Goal: Feedback & Contribution: Submit feedback/report problem

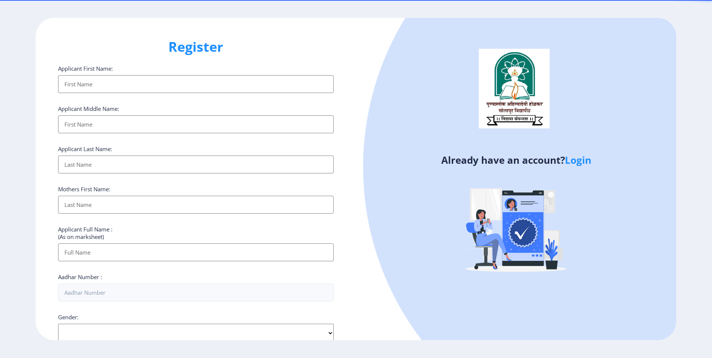
select select
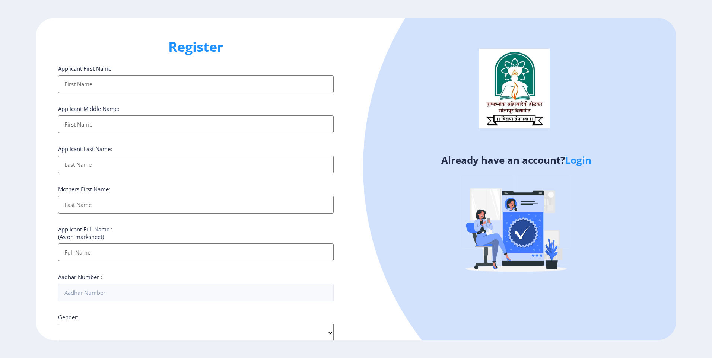
click at [579, 160] on link "Login" at bounding box center [578, 160] width 26 height 13
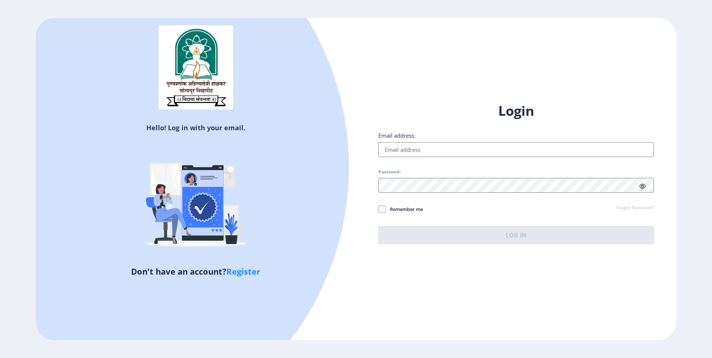
click at [452, 153] on input "Email address:" at bounding box center [517, 149] width 276 height 15
type input "[EMAIL_ADDRESS][DOMAIN_NAME]"
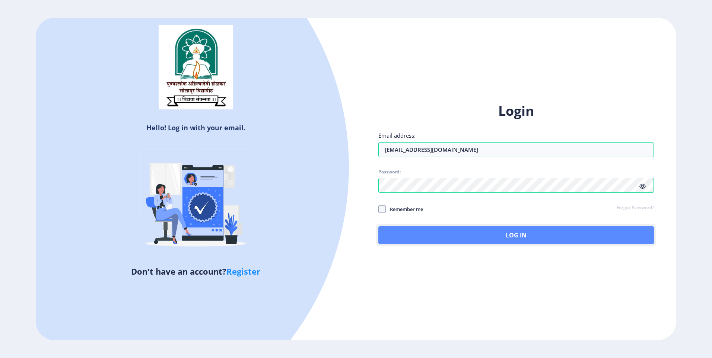
click at [484, 236] on button "Log In" at bounding box center [517, 236] width 276 height 18
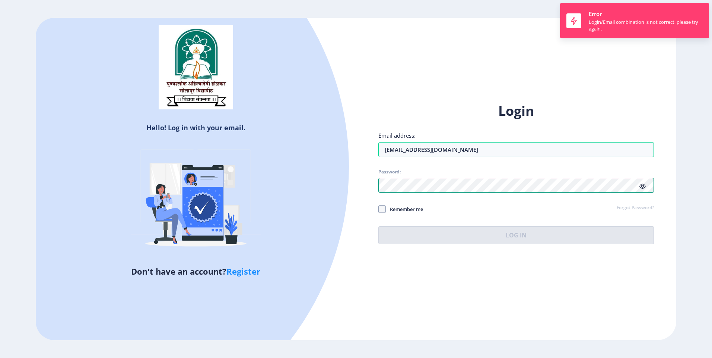
click at [335, 194] on div "Hello! Log in with your email. Don't have an account? Register Login Email addr…" at bounding box center [356, 179] width 641 height 323
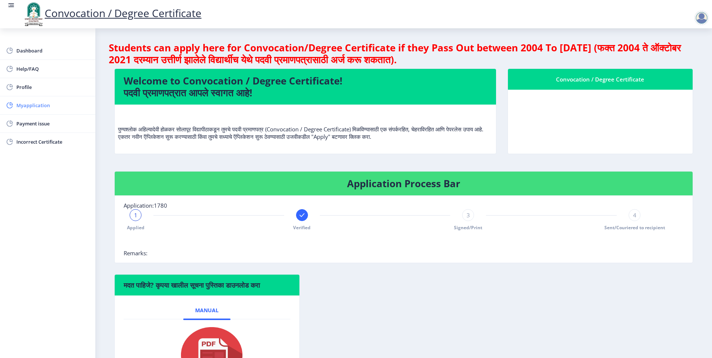
click at [41, 102] on span "Myapplication" at bounding box center [52, 105] width 73 height 9
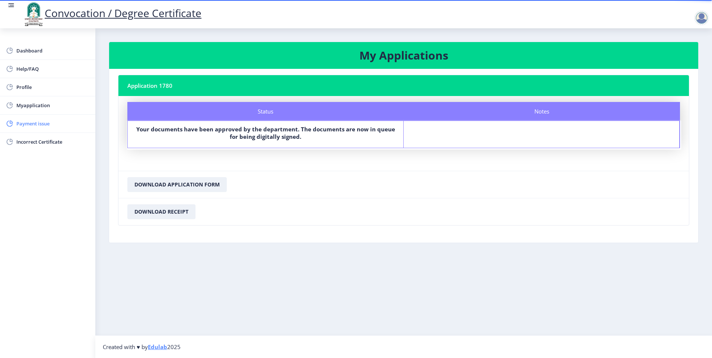
click at [44, 126] on span "Payment issue" at bounding box center [52, 123] width 73 height 9
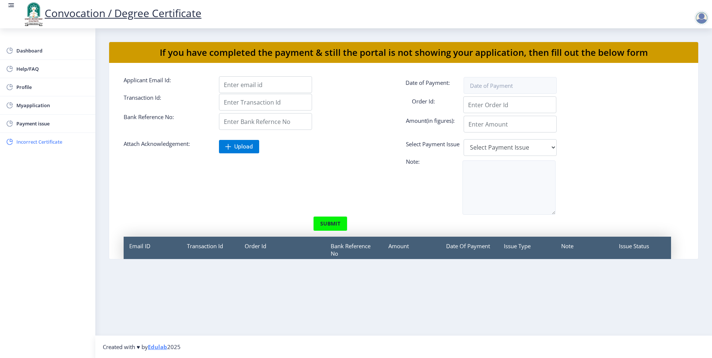
click at [43, 139] on span "Incorrect Certificate" at bounding box center [52, 141] width 73 height 9
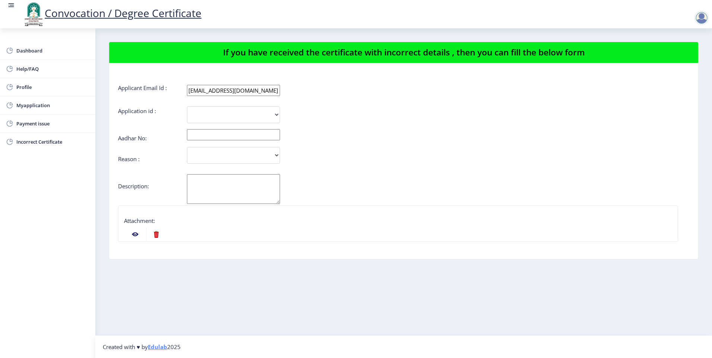
click at [134, 233] on nb-action at bounding box center [135, 234] width 22 height 13
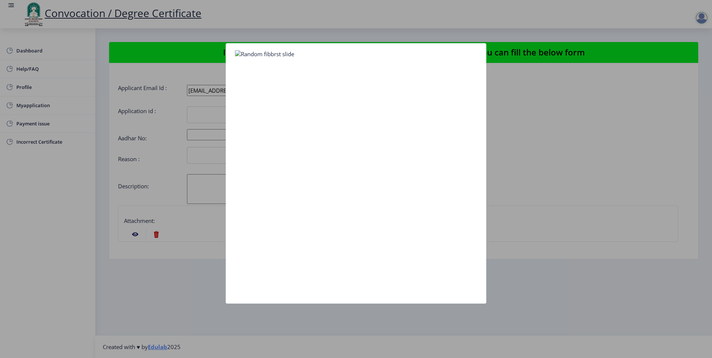
click at [155, 235] on div at bounding box center [356, 179] width 712 height 358
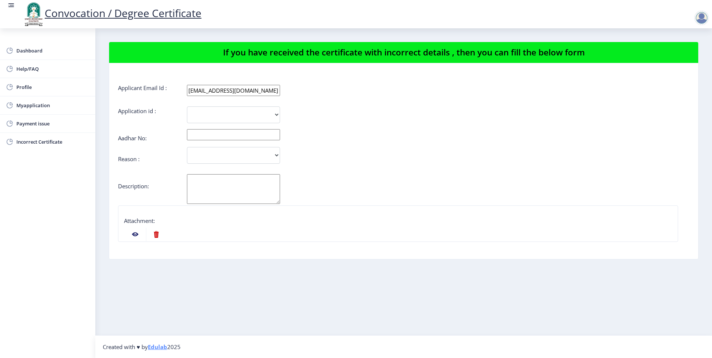
click at [156, 234] on nb-action at bounding box center [156, 234] width 20 height 13
select select
click at [699, 15] on div at bounding box center [702, 17] width 15 height 15
click at [686, 61] on span "Log out" at bounding box center [683, 58] width 48 height 9
